Goal: Task Accomplishment & Management: Use online tool/utility

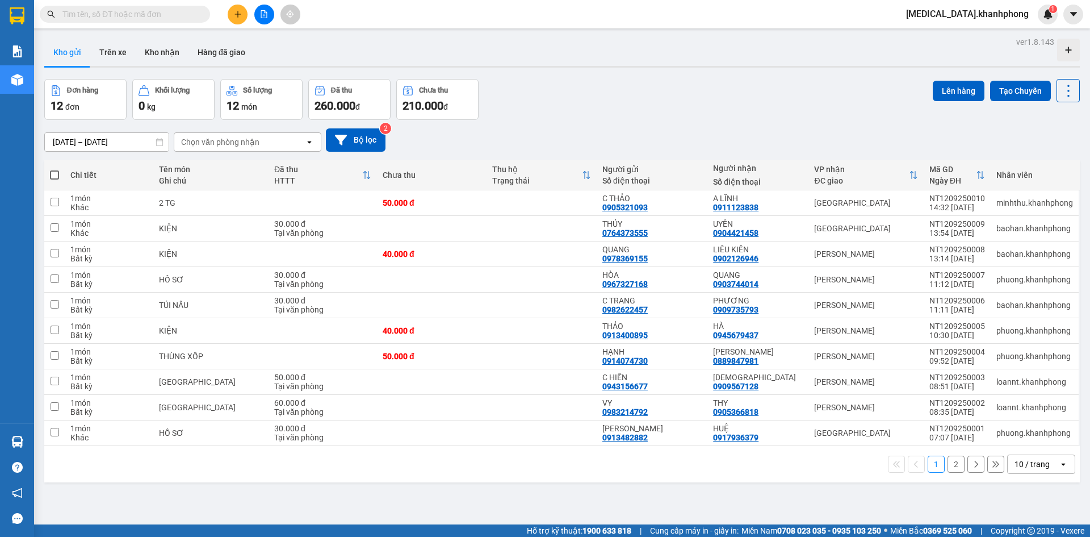
click at [676, 91] on div "Đơn hàng 12 đơn Khối lượng 0 kg Số lượng 12 món Đã thu 260.000 đ Chưa thu 210.0…" at bounding box center [562, 99] width 1036 height 41
click at [682, 94] on div "Đơn hàng 12 đơn Khối lượng 0 kg Số lượng 12 món Đã thu 260.000 đ Chưa thu 210.0…" at bounding box center [562, 99] width 1036 height 41
drag, startPoint x: 648, startPoint y: 90, endPoint x: 734, endPoint y: 92, distance: 85.8
click at [698, 89] on div "Đơn hàng 12 đơn Khối lượng 0 kg Số lượng 12 món Đã thu 260.000 đ Chưa thu 210.0…" at bounding box center [562, 99] width 1036 height 41
click at [734, 92] on div "Đơn hàng 12 đơn Khối lượng 0 kg Số lượng 12 món Đã thu 260.000 đ Chưa thu 210.0…" at bounding box center [562, 99] width 1036 height 41
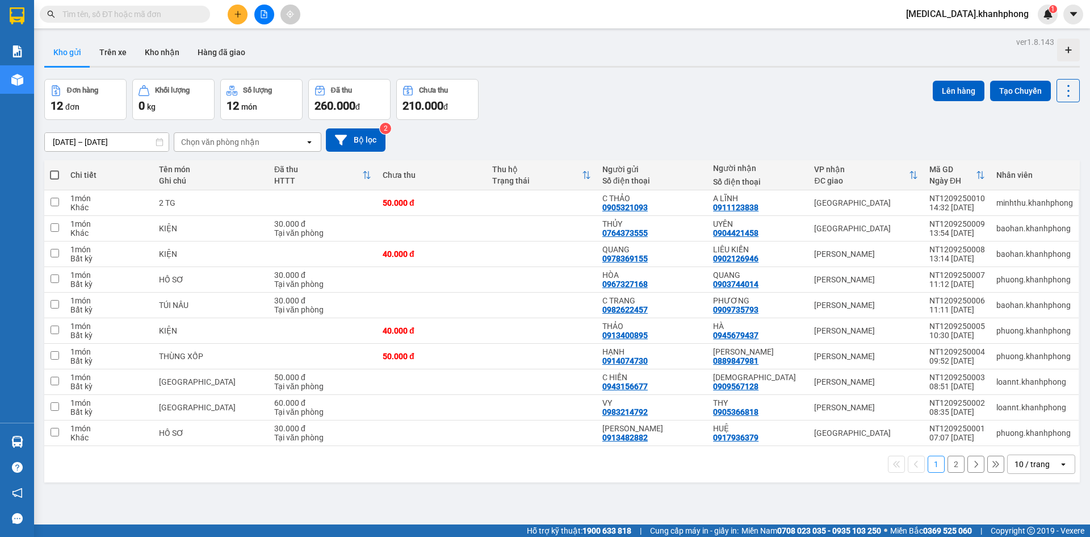
click at [722, 99] on div "Đơn hàng 12 đơn Khối lượng 0 kg Số lượng 12 món Đã thu 260.000 đ Chưa thu 210.0…" at bounding box center [562, 99] width 1036 height 41
click at [739, 100] on div "Đơn hàng 12 đơn Khối lượng 0 kg Số lượng 12 món Đã thu 260.000 đ Chưa thu 210.0…" at bounding box center [562, 99] width 1036 height 41
click at [717, 104] on div "Đơn hàng 12 đơn Khối lượng 0 kg Số lượng 12 món Đã thu 260.000 đ Chưa thu 210.0…" at bounding box center [562, 99] width 1036 height 41
click at [718, 104] on div "Đơn hàng 12 đơn Khối lượng 0 kg Số lượng 12 món Đã thu 260.000 đ Chưa thu 210.0…" at bounding box center [562, 99] width 1036 height 41
click at [726, 61] on div "Kho gửi Trên xe Kho nhận Hàng đã giao" at bounding box center [562, 54] width 1036 height 30
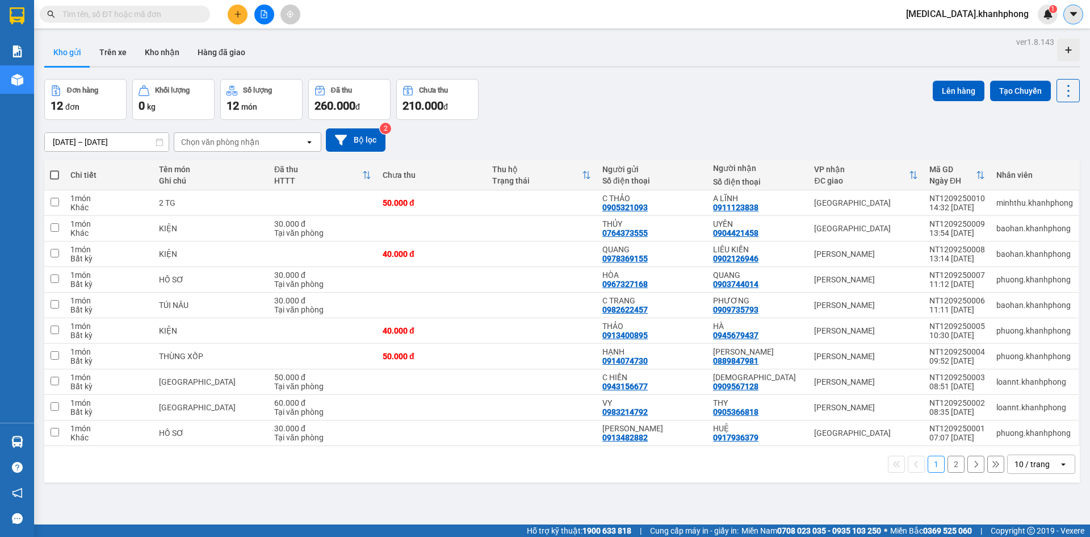
click at [1074, 18] on icon "caret-down" at bounding box center [1074, 14] width 10 height 10
drag, startPoint x: 849, startPoint y: 77, endPoint x: 960, endPoint y: 27, distance: 121.5
click at [868, 73] on div "ver 1.8.143 Kho gửi Trên xe Kho nhận Hàng đã giao Đơn hàng 12 đơn Khối lượng 0 …" at bounding box center [562, 302] width 1045 height 537
click at [977, 10] on span "[MEDICAL_DATA].khanhphong" at bounding box center [967, 14] width 141 height 14
click at [974, 40] on span "Đăng xuất" at bounding box center [996, 35] width 69 height 12
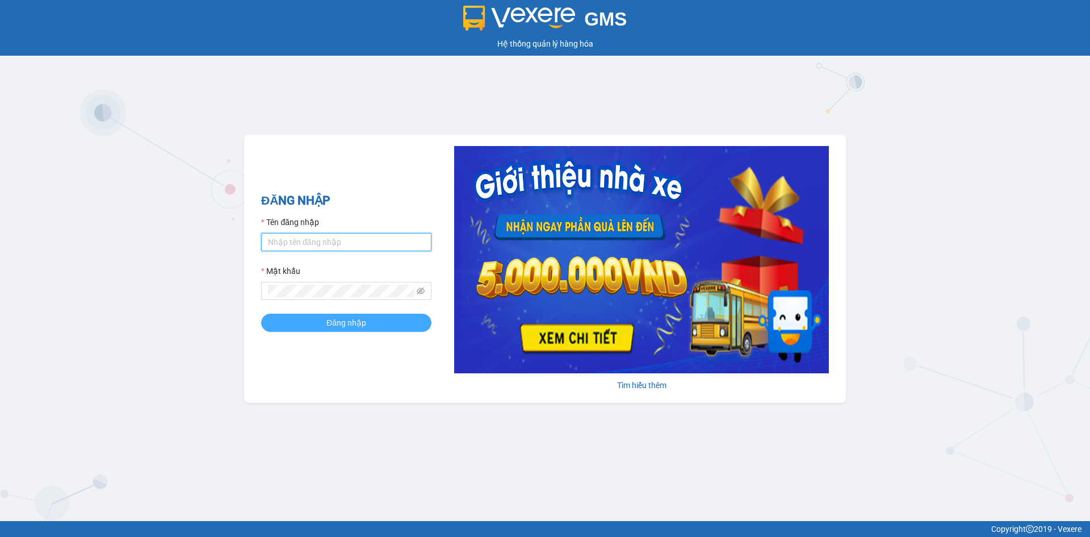
type input "quan.khanhphong"
click at [393, 321] on button "Đăng nhập" at bounding box center [346, 322] width 170 height 18
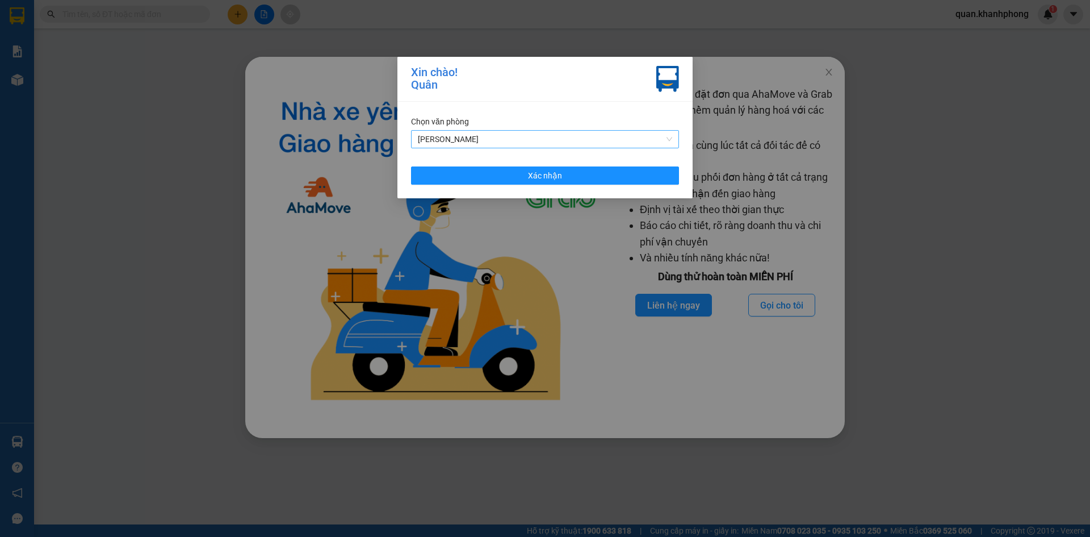
click at [563, 135] on span "[PERSON_NAME]" at bounding box center [545, 139] width 254 height 17
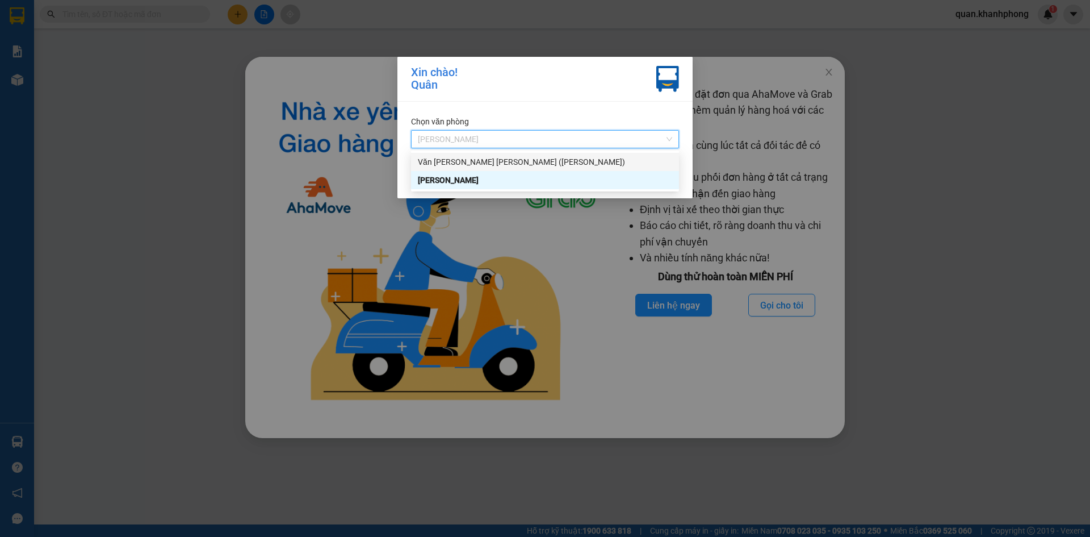
click at [554, 162] on div "Văn [PERSON_NAME] [PERSON_NAME] ([PERSON_NAME])" at bounding box center [545, 162] width 254 height 12
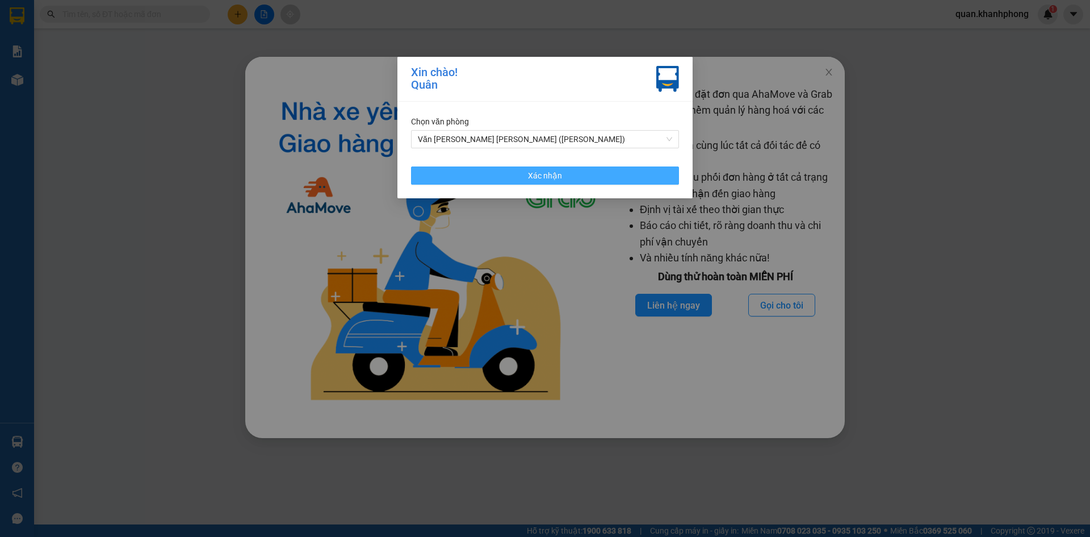
click at [570, 172] on button "Xác nhận" at bounding box center [545, 175] width 268 height 18
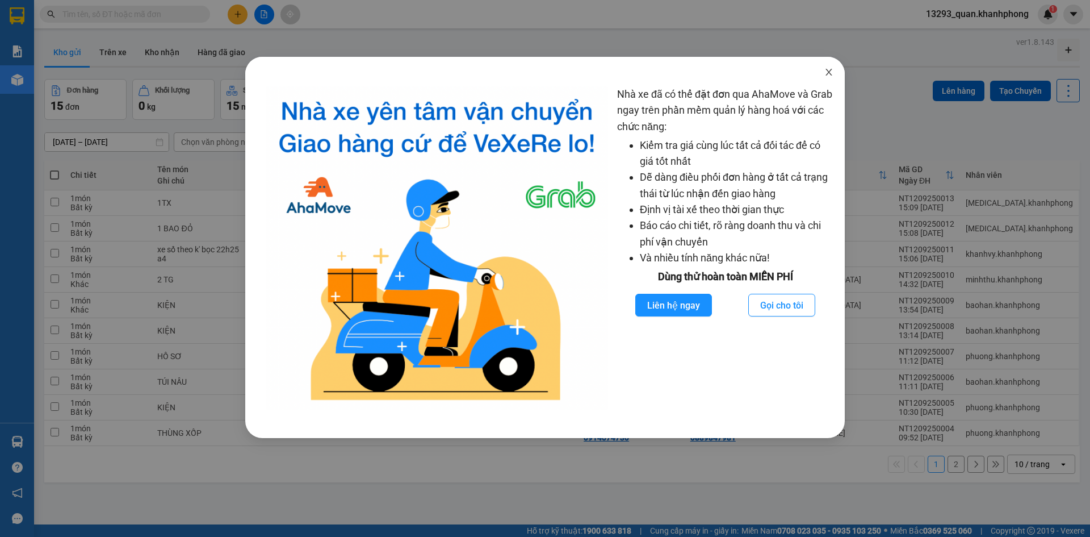
click at [827, 73] on icon "close" at bounding box center [828, 72] width 9 height 9
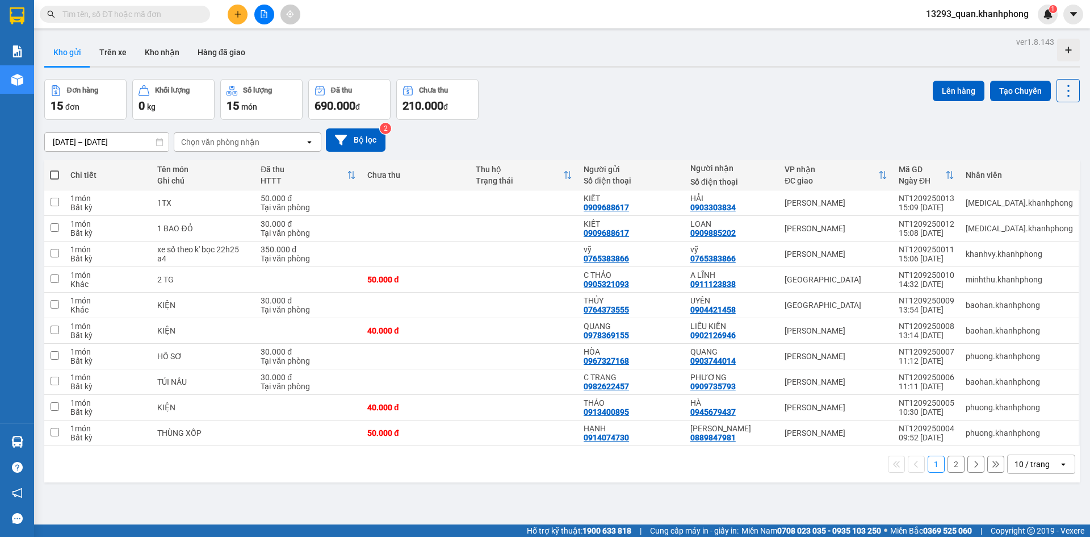
click at [843, 106] on div "Đơn hàng 15 đơn [PERSON_NAME] 0 kg Số [PERSON_NAME] 15 món Đã thu 690.000 [PERS…" at bounding box center [562, 99] width 1036 height 41
click at [816, 106] on div "Đơn hàng 15 đơn [PERSON_NAME] 0 kg Số [PERSON_NAME] 15 món Đã thu 690.000 [PERS…" at bounding box center [562, 99] width 1036 height 41
click at [851, 89] on div "Đơn hàng 15 đơn [PERSON_NAME] 0 kg Số [PERSON_NAME] 15 món Đã thu 690.000 [PERS…" at bounding box center [562, 99] width 1036 height 41
click at [829, 90] on div "Đơn hàng 15 đơn [PERSON_NAME] 0 kg Số [PERSON_NAME] 15 món Đã thu 690.000 [PERS…" at bounding box center [562, 99] width 1036 height 41
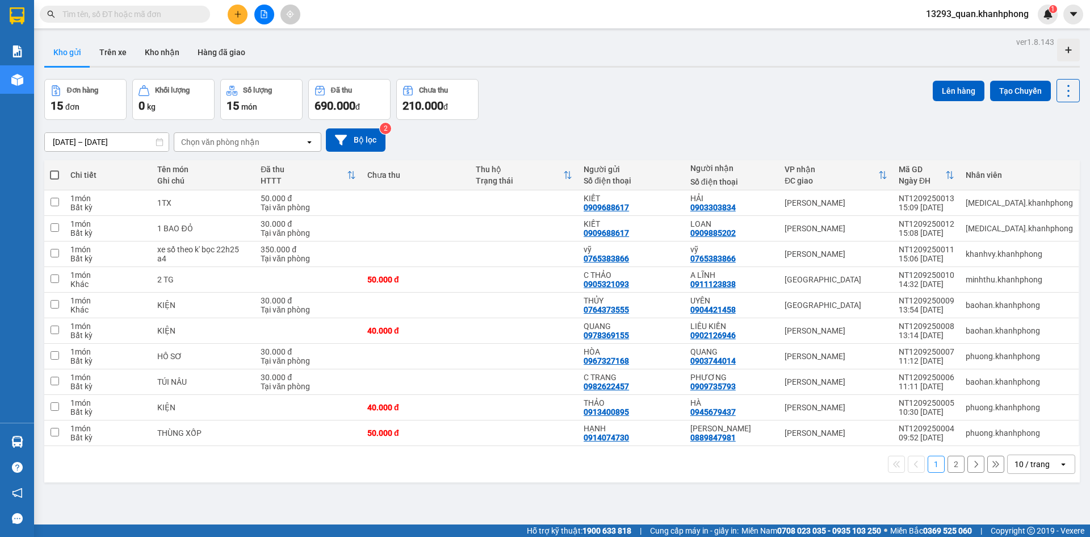
click at [792, 104] on div "Đơn hàng 15 đơn [PERSON_NAME] 0 kg Số [PERSON_NAME] 15 món Đã thu 690.000 [PERS…" at bounding box center [562, 99] width 1036 height 41
click at [808, 91] on div "Đơn hàng 15 đơn [PERSON_NAME] 0 kg Số [PERSON_NAME] 15 món Đã thu 690.000 [PERS…" at bounding box center [562, 99] width 1036 height 41
click at [815, 87] on div "Đơn hàng 15 đơn [PERSON_NAME] 0 kg Số [PERSON_NAME] 15 món Đã thu 690.000 [PERS…" at bounding box center [562, 99] width 1036 height 41
click at [816, 83] on div "Đơn hàng 15 đơn [PERSON_NAME] 0 kg Số [PERSON_NAME] 15 món Đã thu 690.000 [PERS…" at bounding box center [562, 99] width 1036 height 41
click at [817, 83] on div "Đơn hàng 15 đơn [PERSON_NAME] 0 kg Số [PERSON_NAME] 15 món Đã thu 690.000 [PERS…" at bounding box center [562, 99] width 1036 height 41
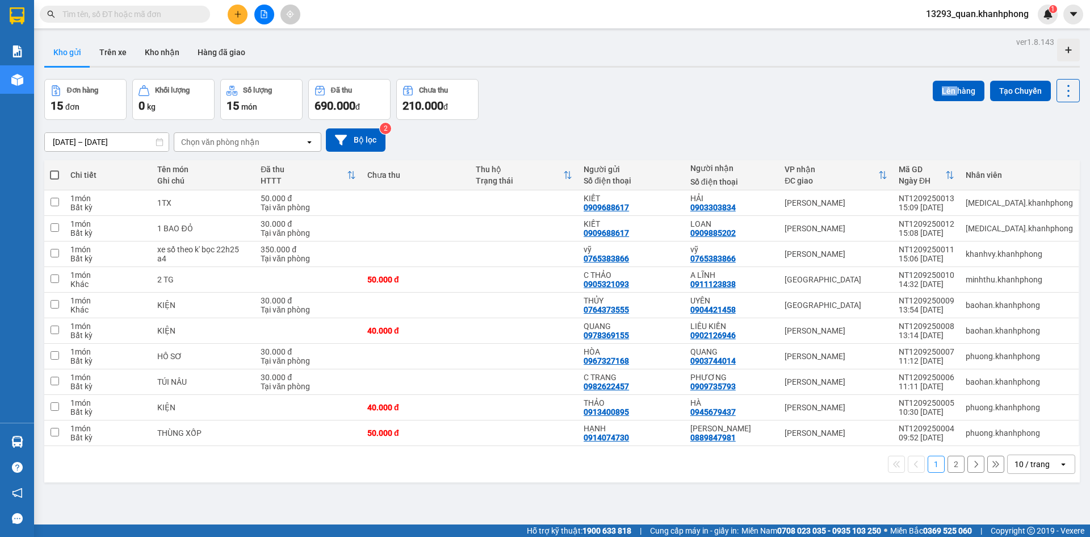
click at [817, 83] on div "Đơn hàng 15 đơn [PERSON_NAME] 0 kg Số [PERSON_NAME] 15 món Đã thu 690.000 [PERS…" at bounding box center [562, 99] width 1036 height 41
click at [817, 89] on div "Đơn hàng 15 đơn [PERSON_NAME] 0 kg Số [PERSON_NAME] 15 món Đã thu 690.000 [PERS…" at bounding box center [562, 99] width 1036 height 41
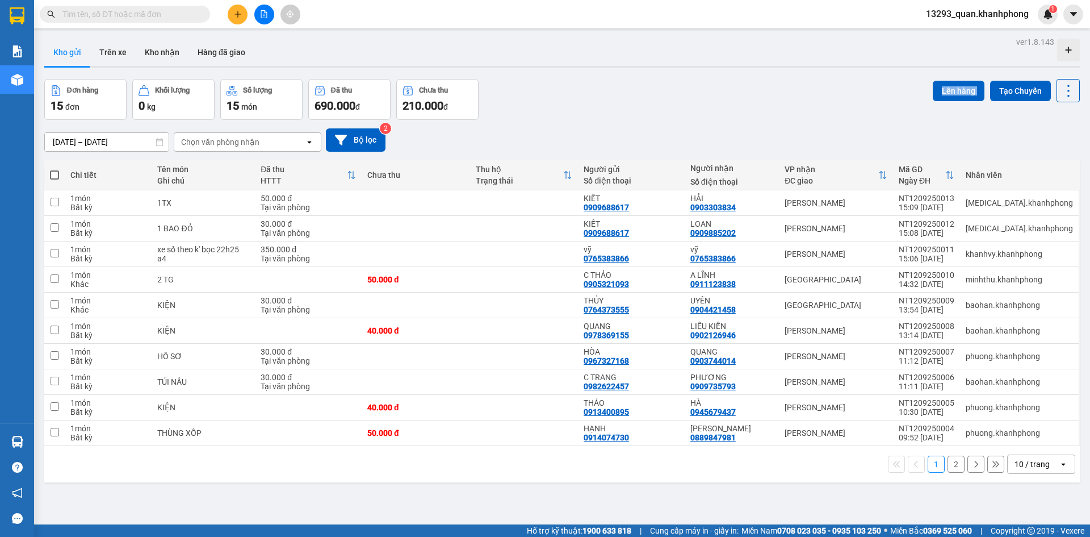
click at [817, 89] on div "Đơn hàng 15 đơn [PERSON_NAME] 0 kg Số [PERSON_NAME] 15 món Đã thu 690.000 [PERS…" at bounding box center [562, 99] width 1036 height 41
click at [820, 88] on div "Đơn hàng 15 đơn [PERSON_NAME] 0 kg Số [PERSON_NAME] 15 món Đã thu 690.000 [PERS…" at bounding box center [562, 99] width 1036 height 41
click at [812, 86] on div "Đơn hàng 15 đơn [PERSON_NAME] 0 kg Số [PERSON_NAME] 15 món Đã thu 690.000 [PERS…" at bounding box center [562, 99] width 1036 height 41
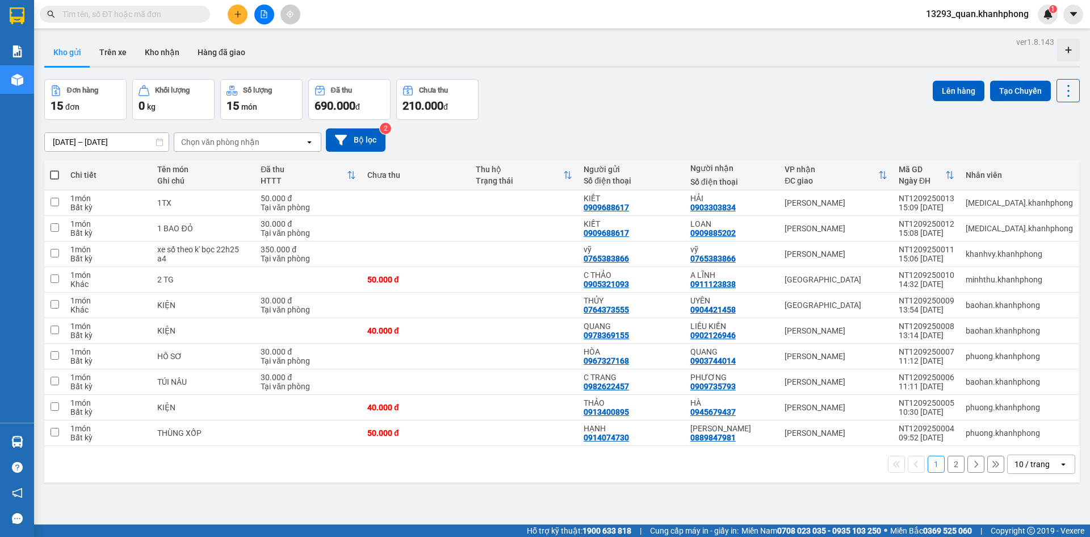
click at [777, 70] on div "ver 1.8.143 Kho gửi Trên xe [PERSON_NAME] Hàng đã [PERSON_NAME] hàng 15 đơn [PE…" at bounding box center [562, 302] width 1045 height 537
click at [778, 73] on div "ver 1.8.143 Kho gửi Trên xe [PERSON_NAME] Hàng đã [PERSON_NAME] hàng 15 đơn [PE…" at bounding box center [562, 302] width 1045 height 537
click at [780, 70] on div "ver 1.8.143 Kho gửi Trên xe [PERSON_NAME] Hàng đã [PERSON_NAME] hàng 15 đơn [PE…" at bounding box center [562, 302] width 1045 height 537
click at [770, 65] on div "Kho gửi Trên xe Kho nhận Hàng đã giao" at bounding box center [562, 54] width 1036 height 30
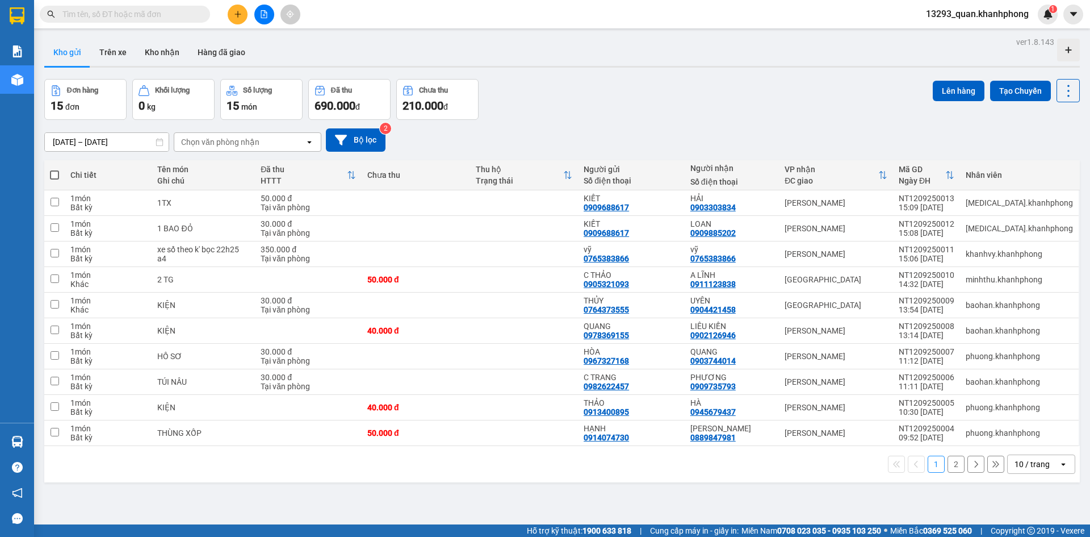
click at [770, 65] on div "Kho gửi Trên xe Kho nhận Hàng đã giao" at bounding box center [562, 54] width 1036 height 30
click at [767, 81] on div "Đơn hàng 15 đơn [PERSON_NAME] 0 kg Số [PERSON_NAME] 15 món Đã thu 690.000 [PERS…" at bounding box center [562, 99] width 1036 height 41
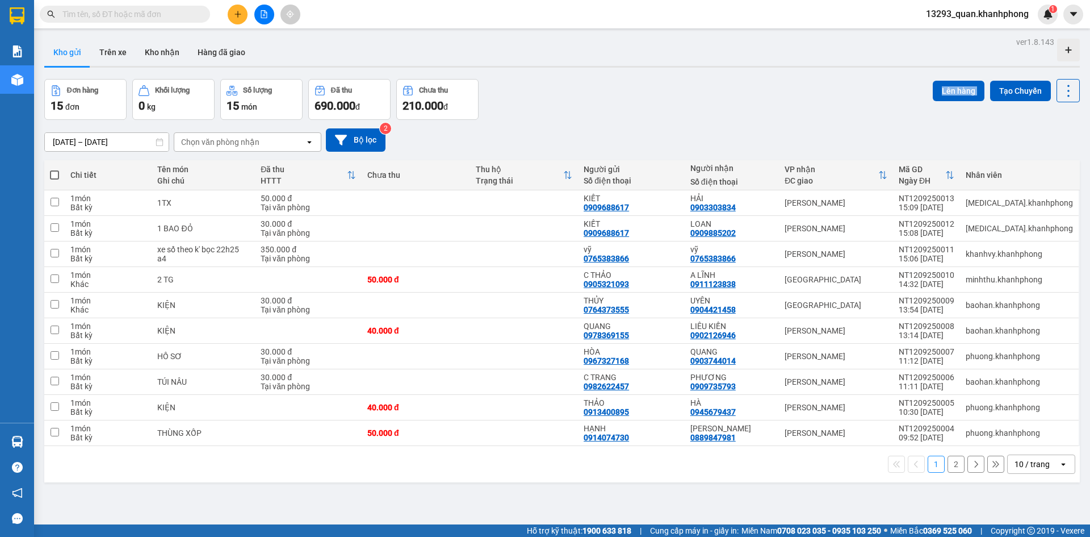
click at [767, 82] on div "Đơn hàng 15 đơn [PERSON_NAME] 0 kg Số [PERSON_NAME] 15 món Đã thu 690.000 [PERS…" at bounding box center [562, 99] width 1036 height 41
drag, startPoint x: 646, startPoint y: 110, endPoint x: 450, endPoint y: 7, distance: 221.7
click at [645, 110] on div "Đơn hàng 15 đơn [PERSON_NAME] 0 kg Số [PERSON_NAME] 15 món Đã thu 690.000 [PERS…" at bounding box center [562, 99] width 1036 height 41
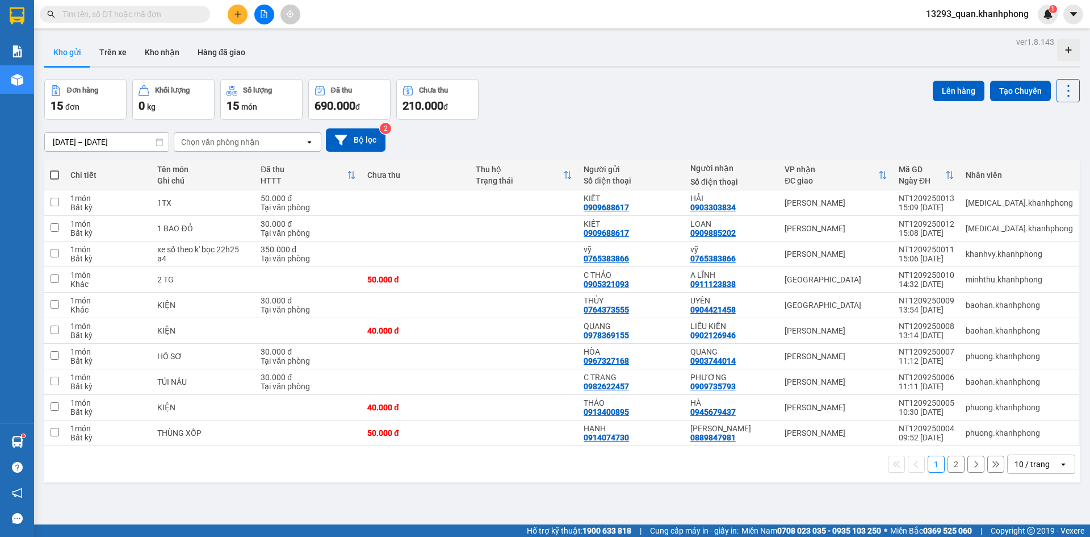
click at [853, 112] on div "Đơn hàng 15 đơn [PERSON_NAME] 0 kg Số [PERSON_NAME] 15 món Đã thu 690.000 [PERS…" at bounding box center [562, 99] width 1036 height 41
